Goal: Transaction & Acquisition: Purchase product/service

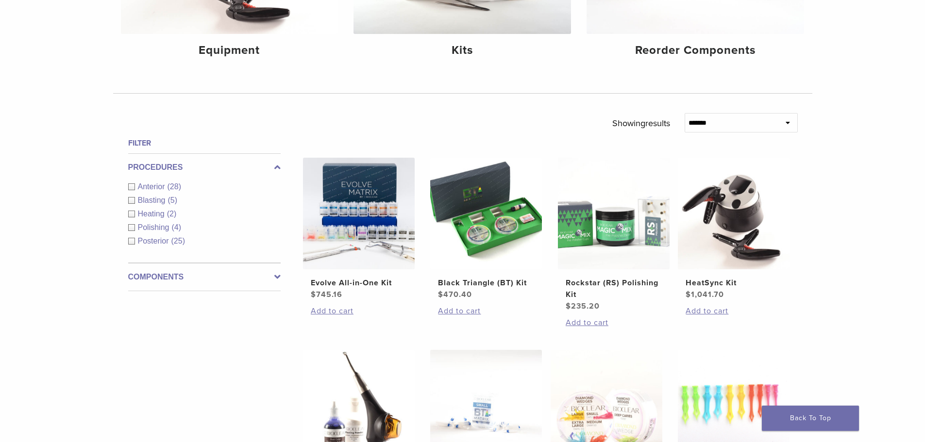
scroll to position [243, 0]
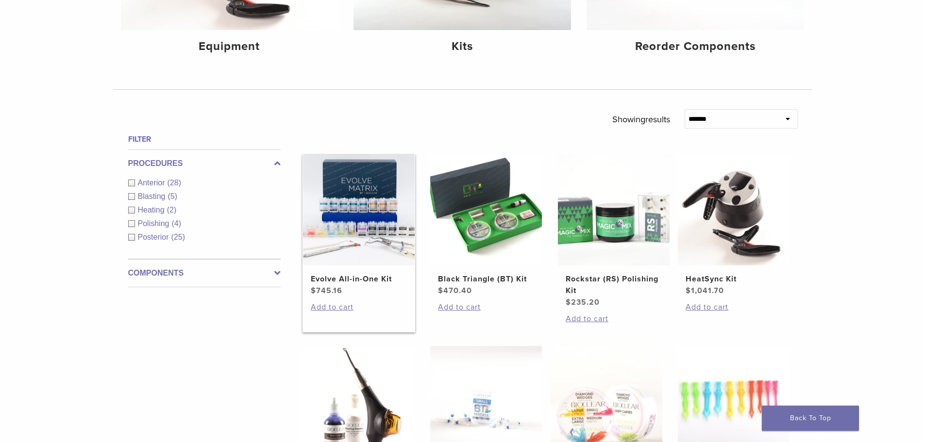
click at [362, 276] on h2 "Evolve All-in-One Kit" at bounding box center [359, 279] width 96 height 12
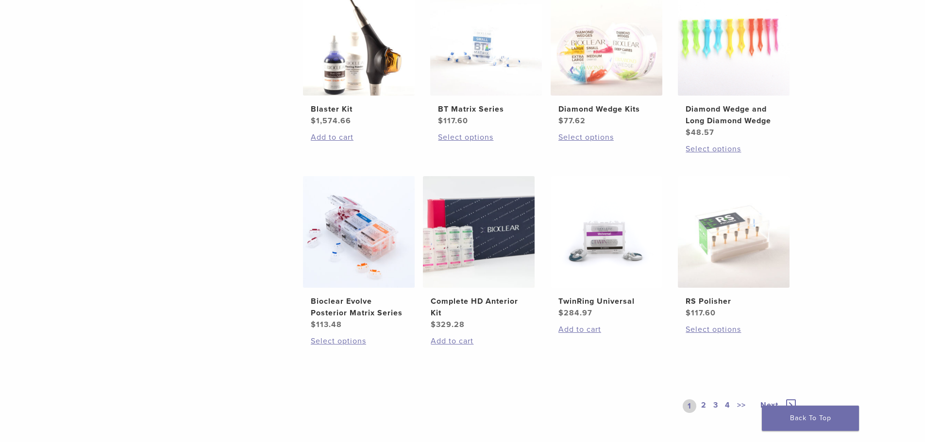
scroll to position [631, 0]
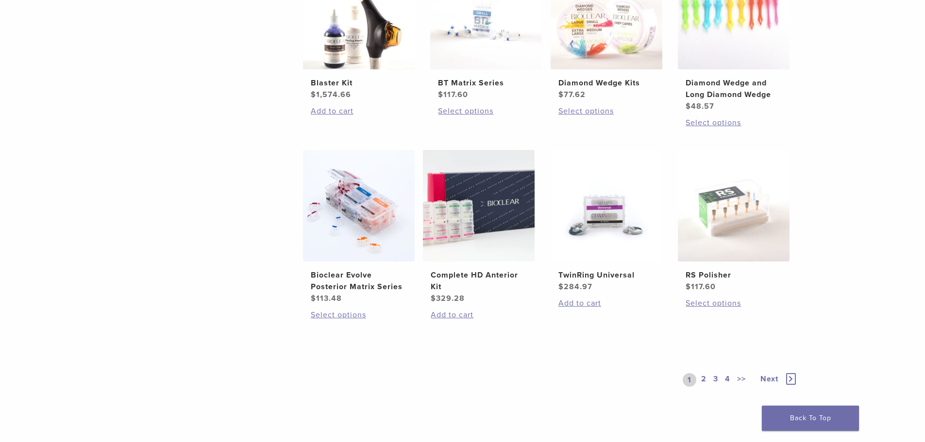
click at [702, 378] on link "2" at bounding box center [703, 380] width 9 height 14
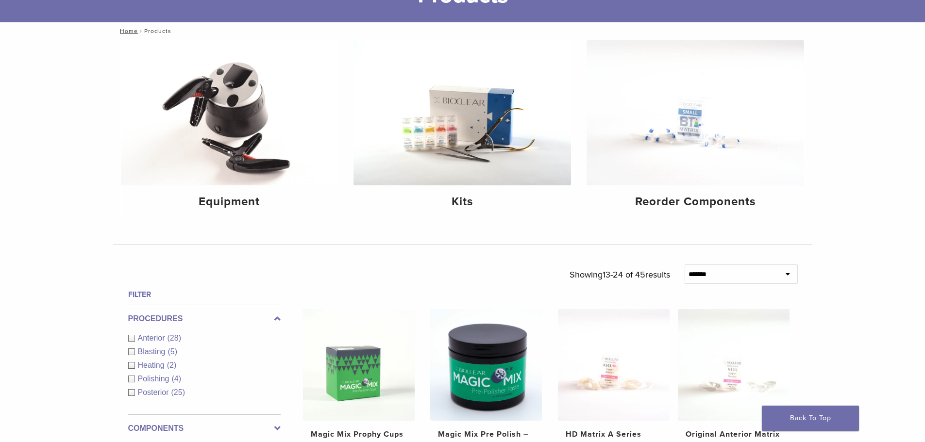
scroll to position [97, 0]
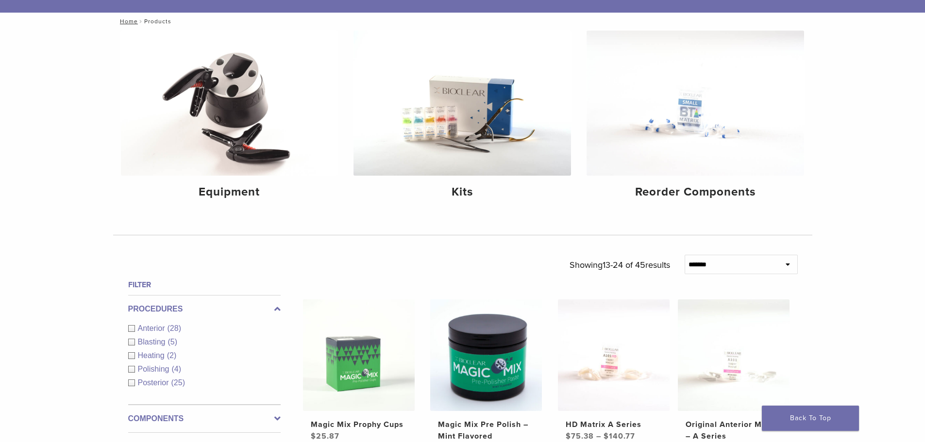
click at [132, 332] on div "Anterior (28)" at bounding box center [204, 329] width 152 height 12
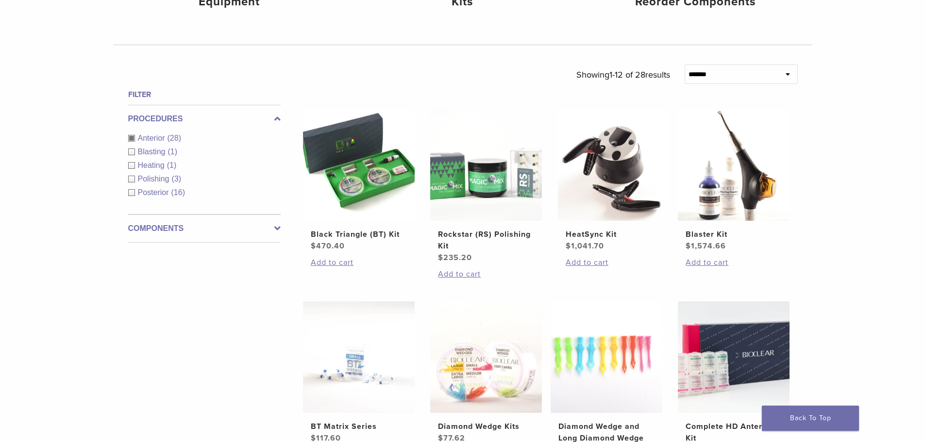
scroll to position [291, 0]
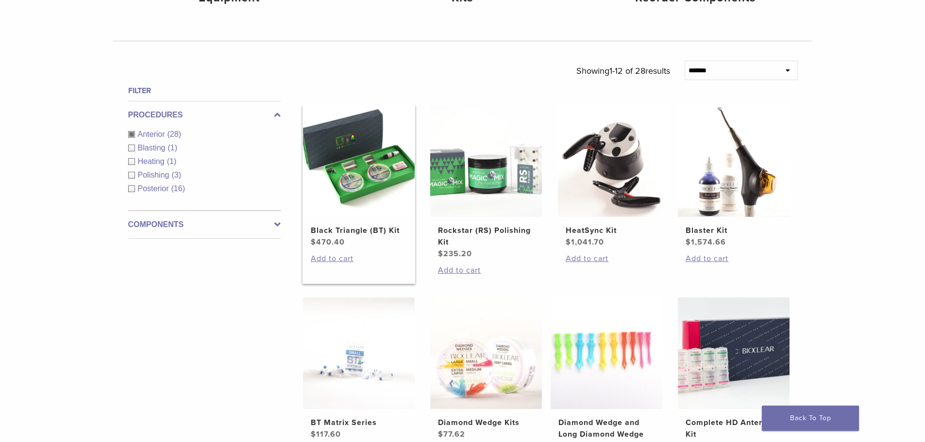
click at [373, 225] on h2 "Black Triangle (BT) Kit" at bounding box center [359, 231] width 96 height 12
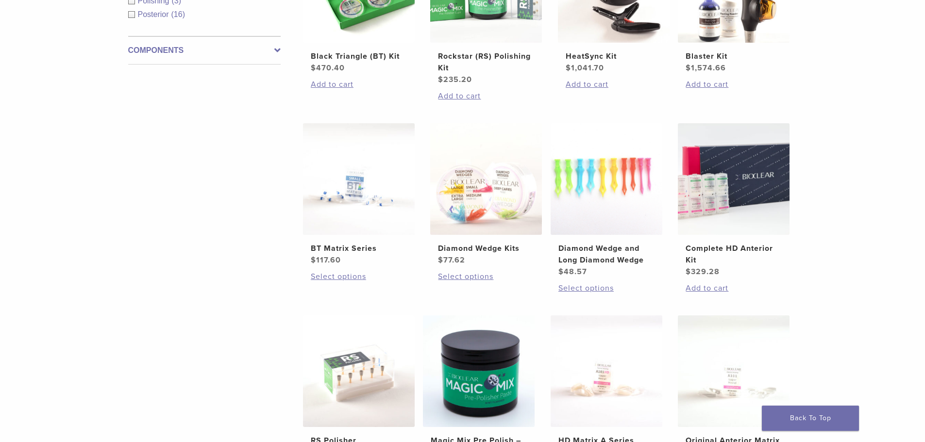
scroll to position [485, 0]
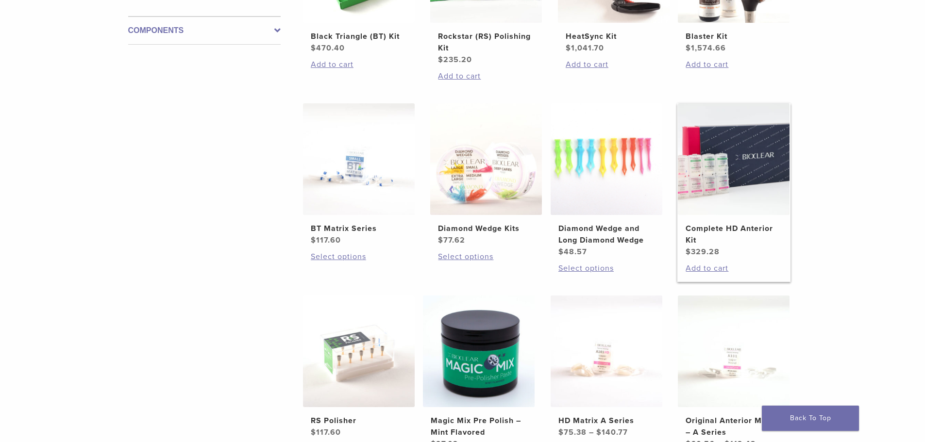
click at [738, 232] on h2 "Complete HD Anterior Kit" at bounding box center [733, 234] width 96 height 23
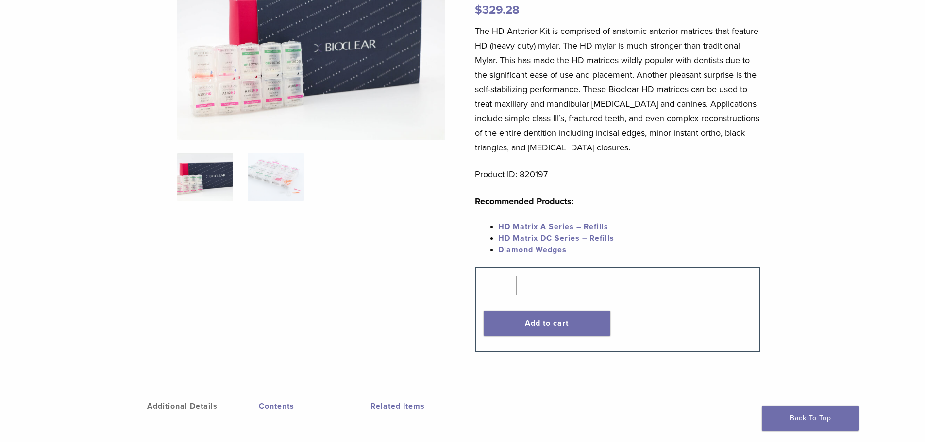
scroll to position [146, 0]
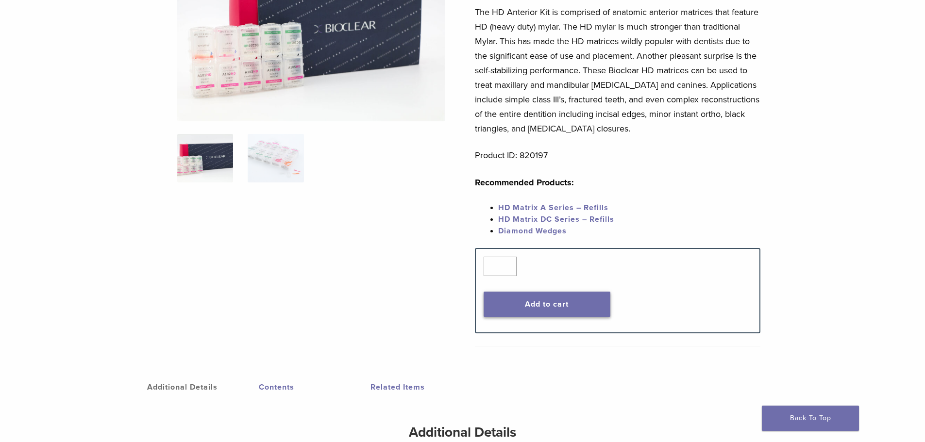
click at [564, 303] on button "Add to cart" at bounding box center [546, 304] width 127 height 25
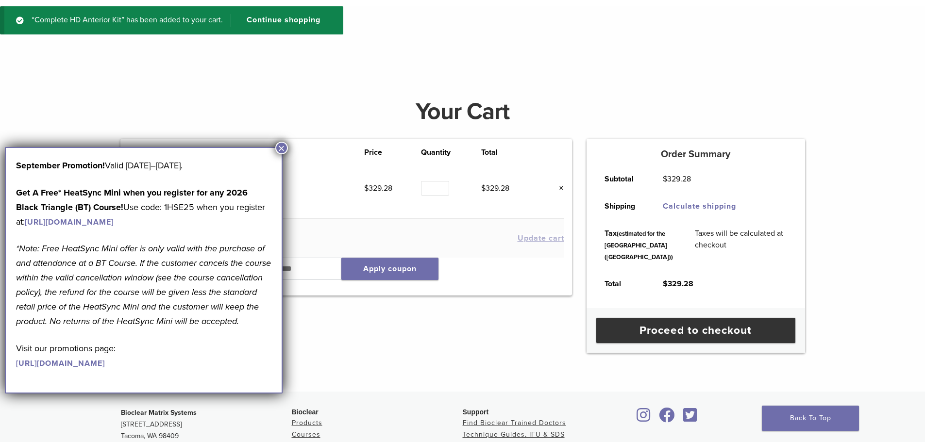
scroll to position [49, 0]
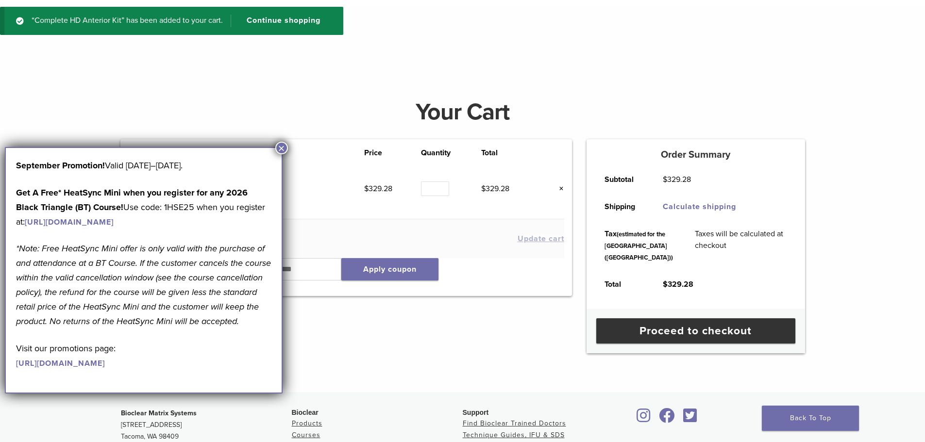
click at [281, 149] on button "×" at bounding box center [281, 148] width 13 height 13
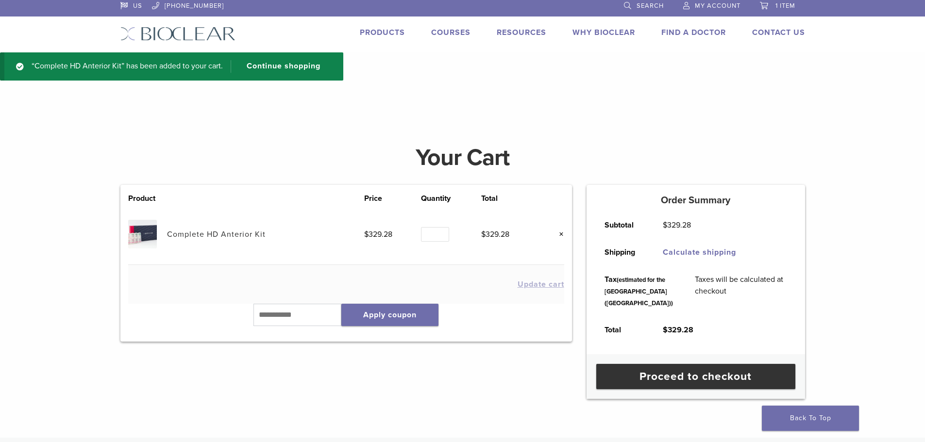
scroll to position [0, 0]
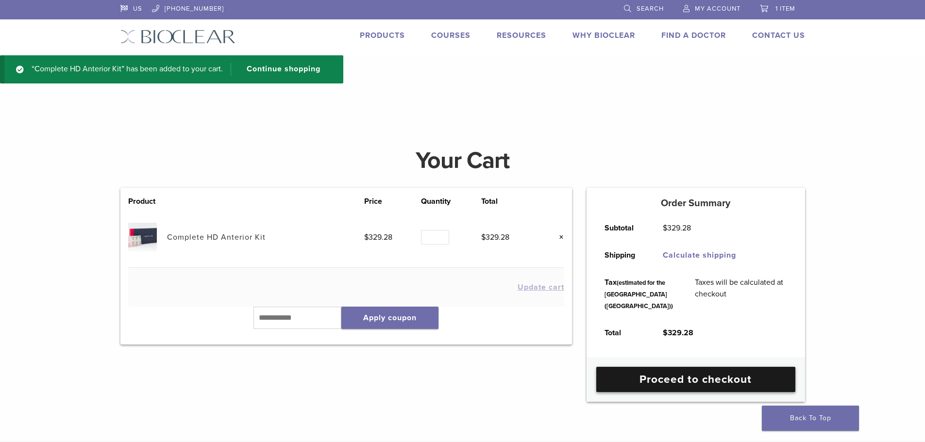
click at [685, 392] on link "Proceed to checkout" at bounding box center [695, 379] width 199 height 25
